Goal: Task Accomplishment & Management: Manage account settings

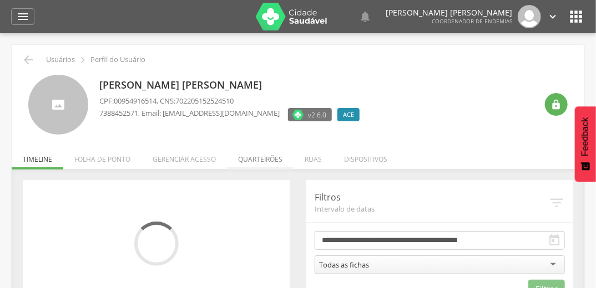
click at [262, 160] on li "Quarteirões" at bounding box center [260, 157] width 67 height 26
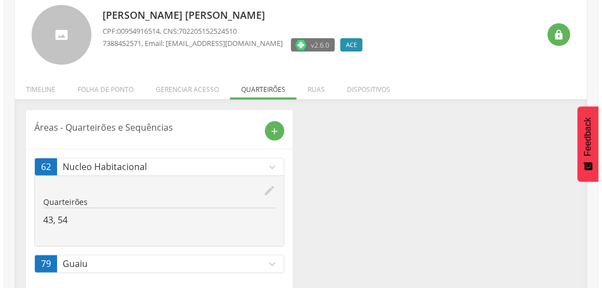
scroll to position [85, 0]
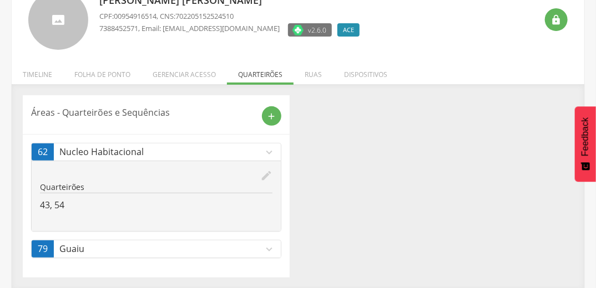
click at [270, 171] on icon "edit" at bounding box center [266, 176] width 12 height 12
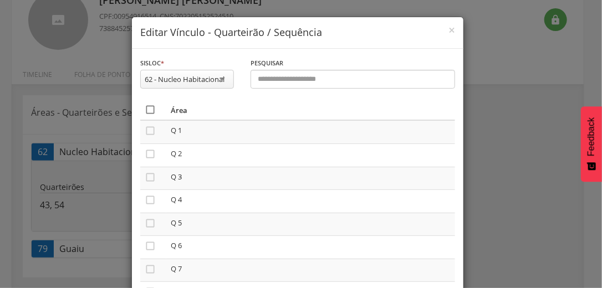
click at [148, 109] on icon "" at bounding box center [150, 109] width 11 height 11
click at [148, 109] on icon "" at bounding box center [150, 109] width 11 height 11
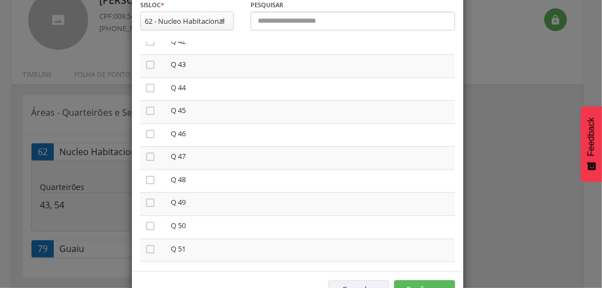
scroll to position [94, 0]
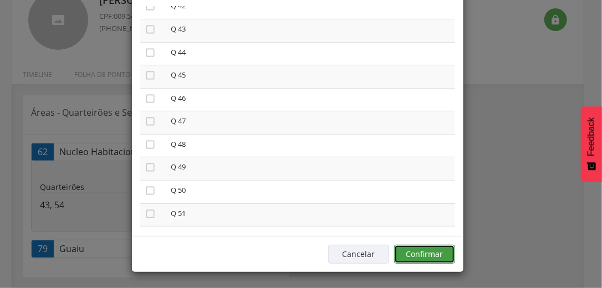
click at [422, 252] on button "Confirmar" at bounding box center [424, 254] width 61 height 19
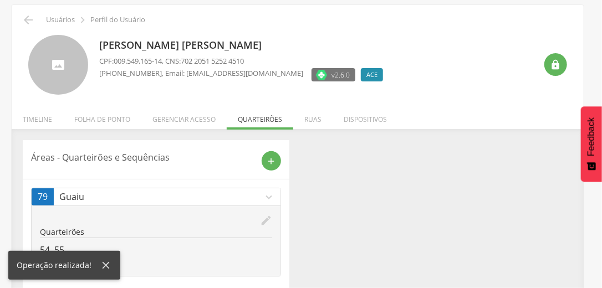
scroll to position [58, 0]
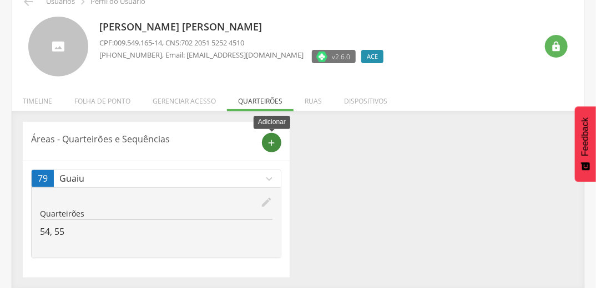
click at [272, 142] on icon "add" at bounding box center [272, 143] width 10 height 10
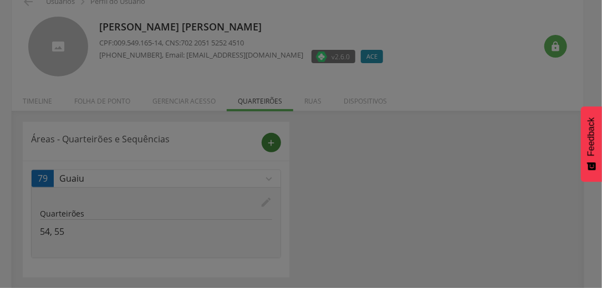
scroll to position [0, 0]
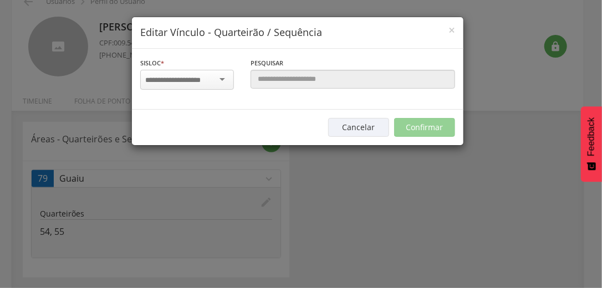
click at [368, 175] on div "× Editar Vínculo - Quarteirão / Sequência Sisloc * 4 - [GEOGRAPHIC_DATA] Movela…" at bounding box center [301, 144] width 602 height 288
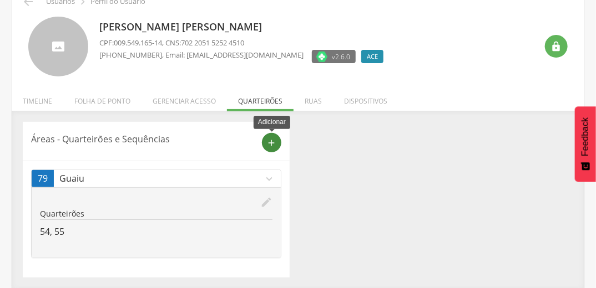
click at [274, 142] on icon "add" at bounding box center [272, 143] width 10 height 10
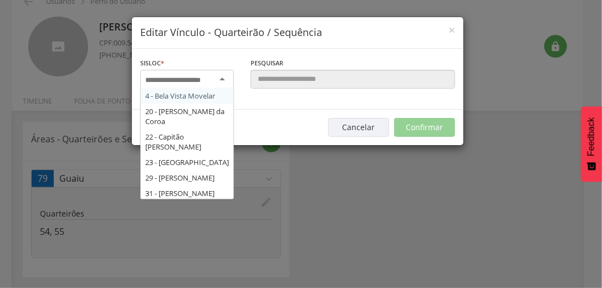
click at [220, 77] on div at bounding box center [187, 80] width 94 height 20
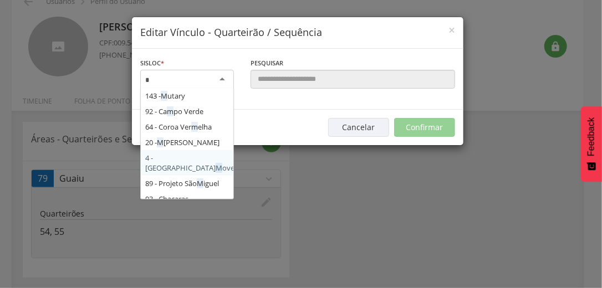
type input "**"
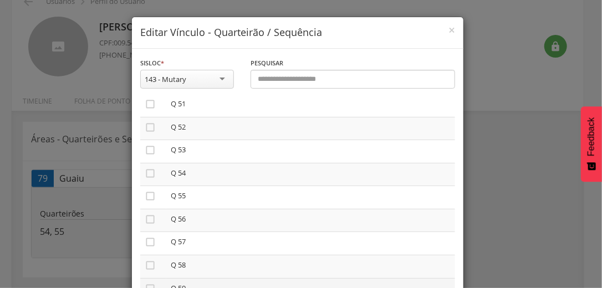
scroll to position [1198, 0]
click at [146, 136] on icon "" at bounding box center [150, 131] width 11 height 11
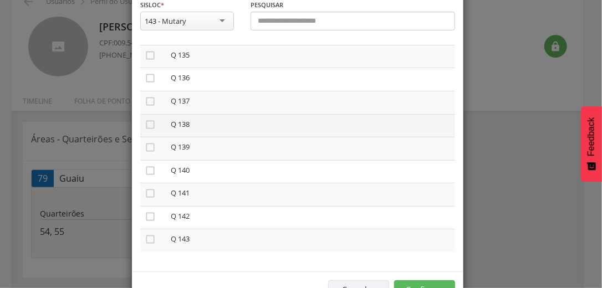
scroll to position [94, 0]
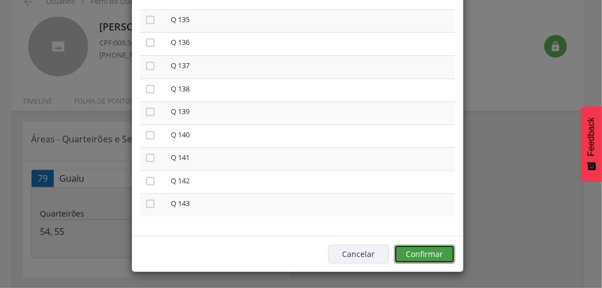
click at [418, 251] on button "Confirmar" at bounding box center [424, 254] width 61 height 19
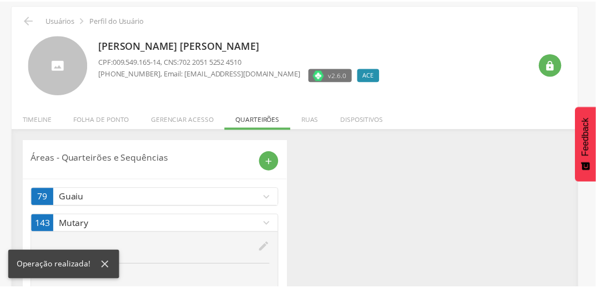
scroll to position [58, 0]
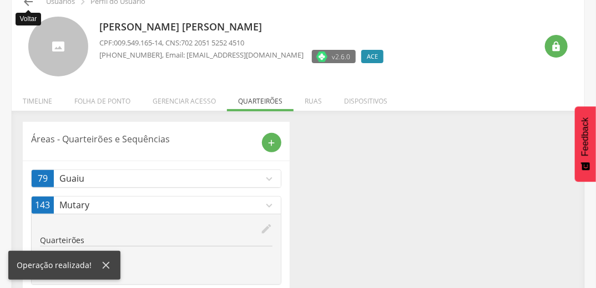
click at [32, 0] on icon "" at bounding box center [28, 1] width 13 height 13
